Goal: Obtain resource: Obtain resource

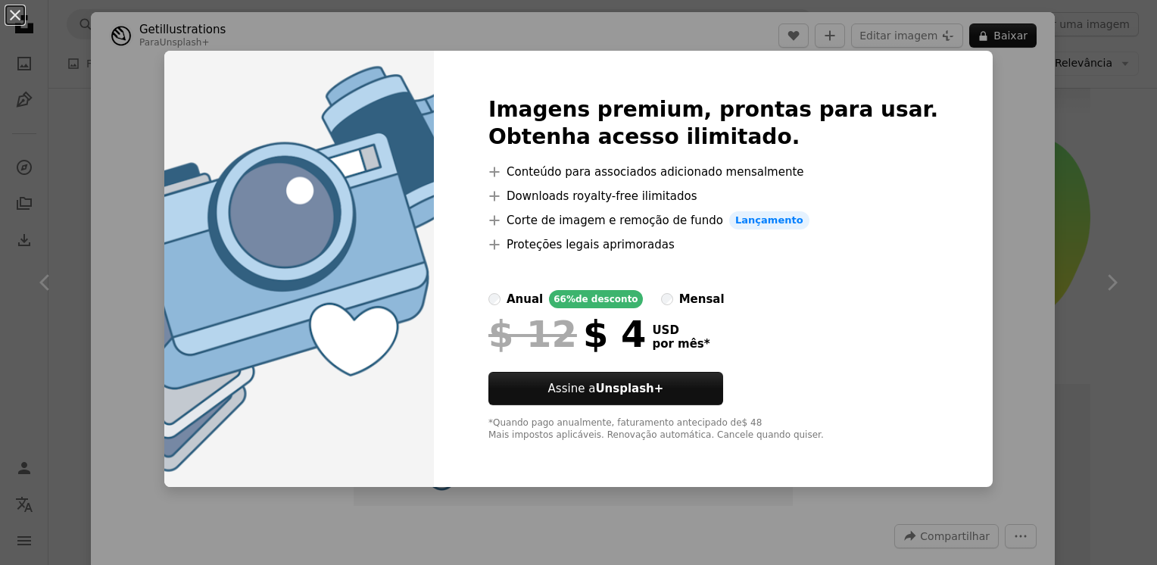
scroll to position [5104, 0]
click at [984, 298] on div "An X shape Imagens premium, prontas para usar. Obtenha acesso ilimitado. A plus…" at bounding box center [578, 282] width 1157 height 565
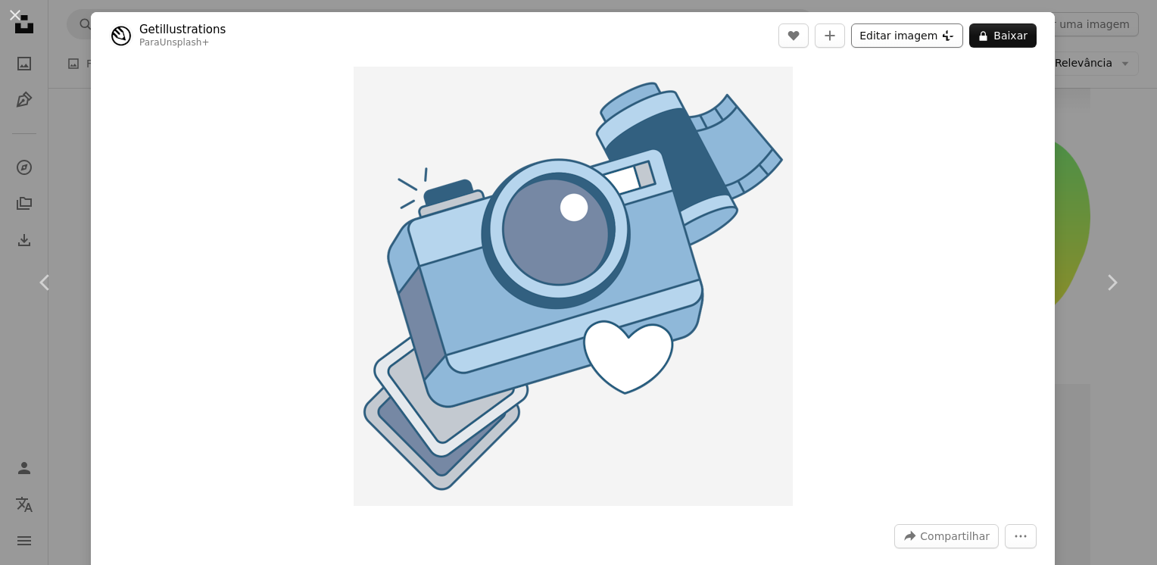
click at [901, 35] on button "Editar imagem Plus sign for Unsplash+" at bounding box center [907, 35] width 112 height 24
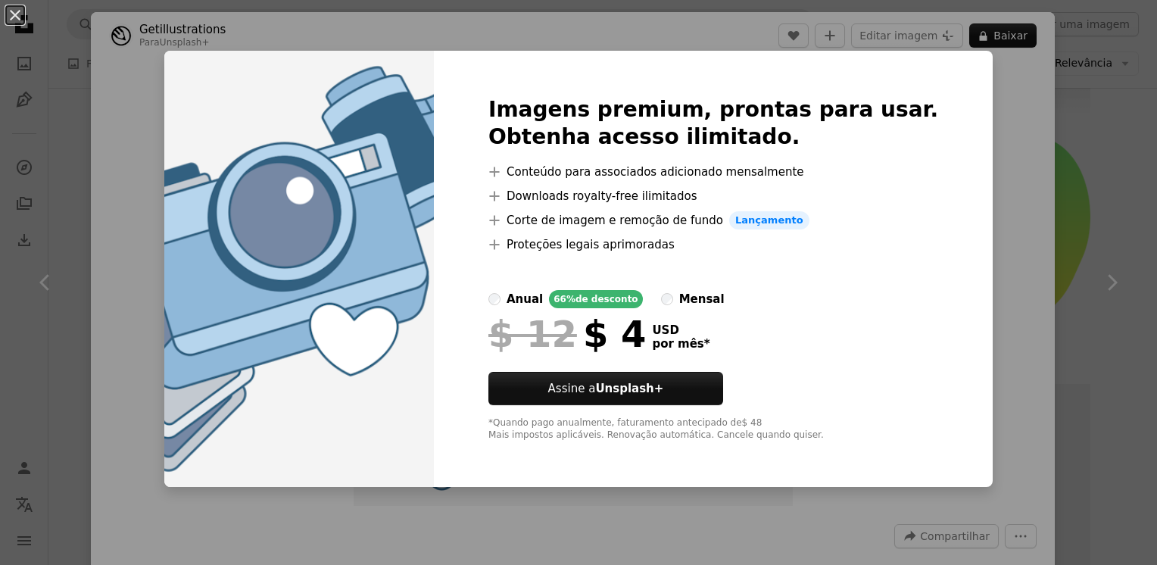
click at [970, 192] on div "An X shape Imagens premium, prontas para usar. Obtenha acesso ilimitado. A plus…" at bounding box center [578, 282] width 1157 height 565
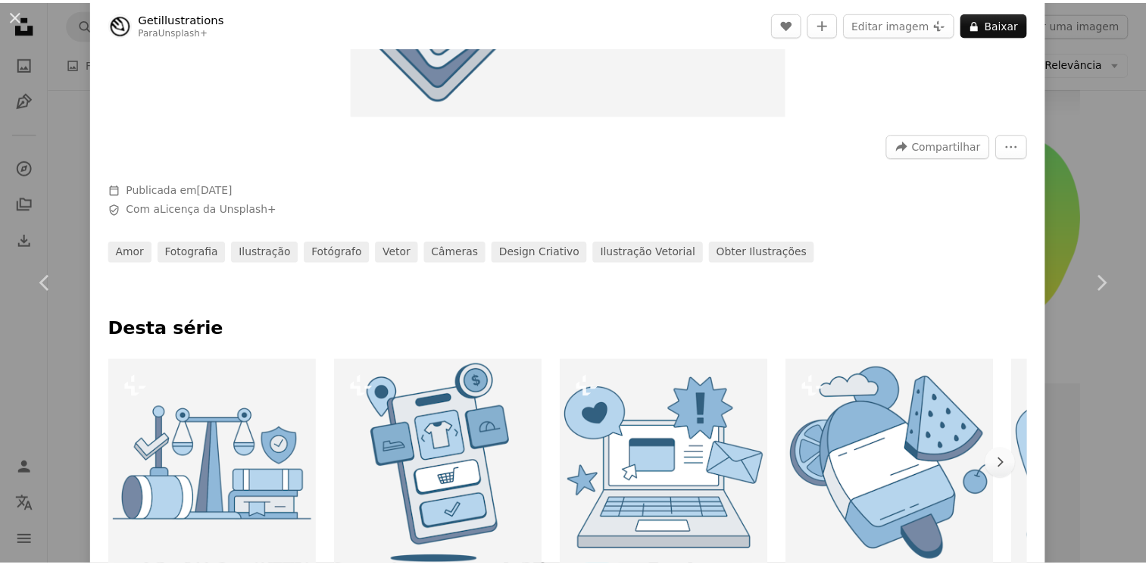
scroll to position [303, 0]
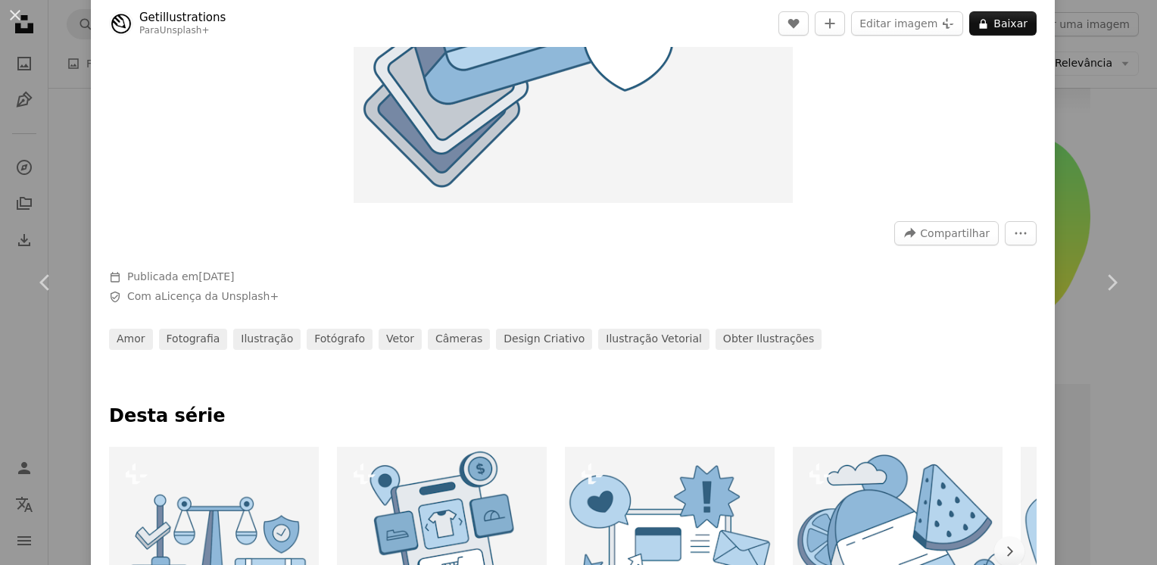
click at [1076, 167] on div "An X shape Chevron left Chevron right Getillustrations Para Unsplash+ A heart A…" at bounding box center [578, 282] width 1157 height 565
